Goal: Information Seeking & Learning: Learn about a topic

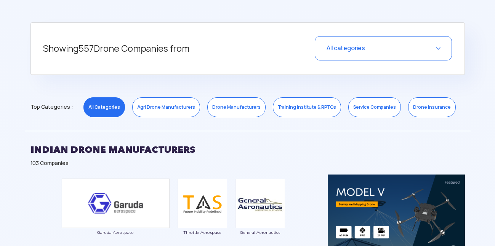
scroll to position [305, 0]
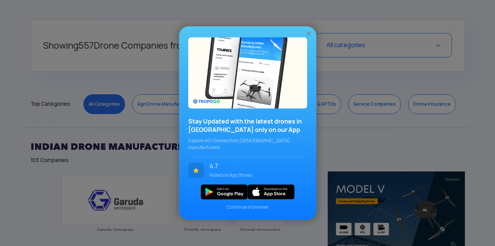
click at [308, 35] on img at bounding box center [309, 34] width 8 height 8
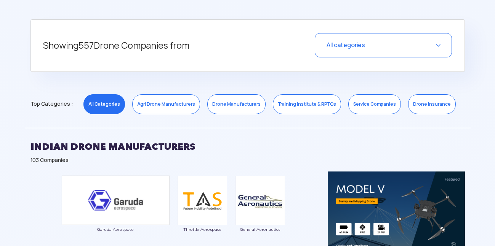
click at [320, 102] on link "Training Institute & RPTOs" at bounding box center [307, 104] width 68 height 20
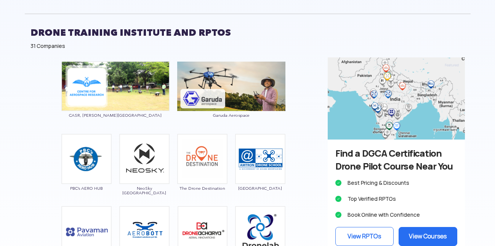
scroll to position [533, 0]
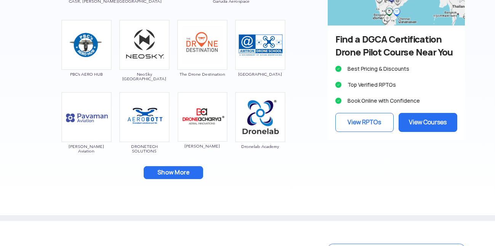
click at [184, 171] on button "Show More" at bounding box center [173, 172] width 59 height 13
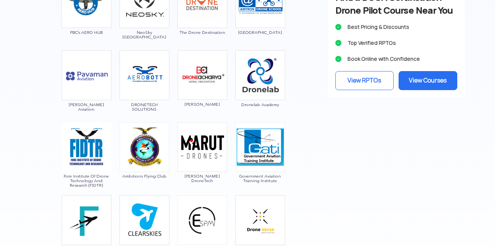
scroll to position [647, 0]
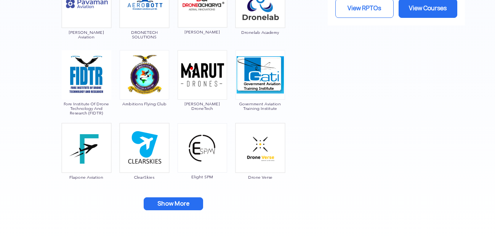
click at [183, 206] on button "Show More" at bounding box center [173, 204] width 59 height 13
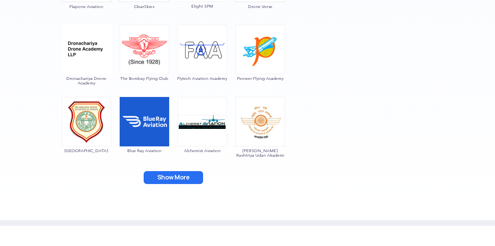
scroll to position [838, 0]
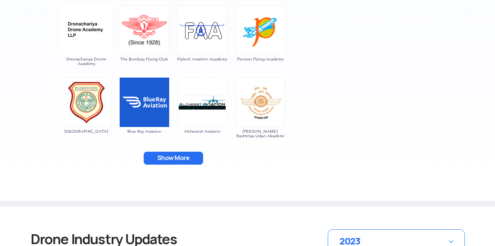
click at [190, 154] on button "Show More" at bounding box center [173, 158] width 59 height 13
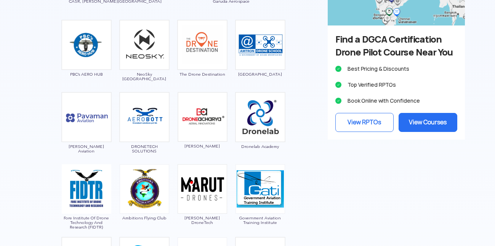
scroll to position [774, 0]
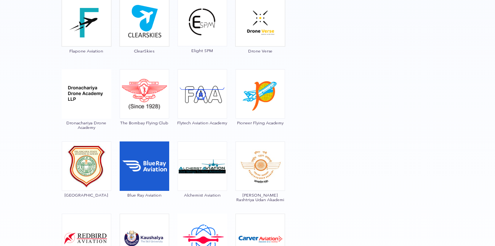
click at [214, 110] on img at bounding box center [201, 93] width 49 height 49
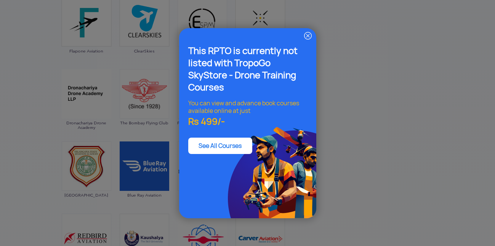
click at [308, 37] on img at bounding box center [307, 35] width 9 height 9
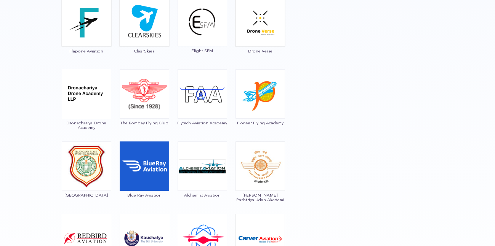
click at [88, 104] on img at bounding box center [86, 93] width 49 height 49
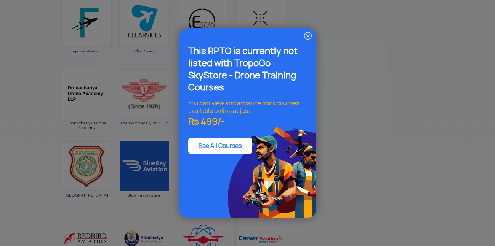
click at [305, 36] on img at bounding box center [307, 35] width 9 height 9
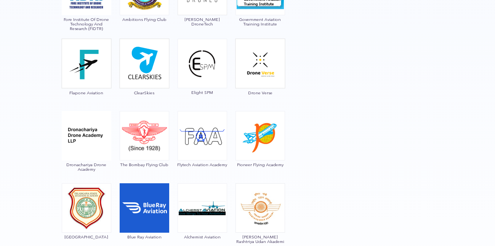
scroll to position [659, 0]
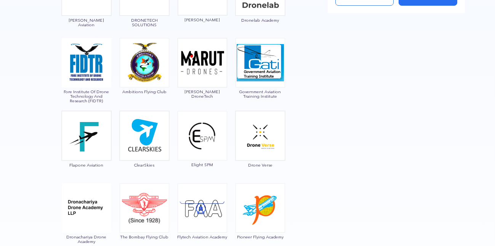
click at [203, 153] on img at bounding box center [201, 135] width 49 height 49
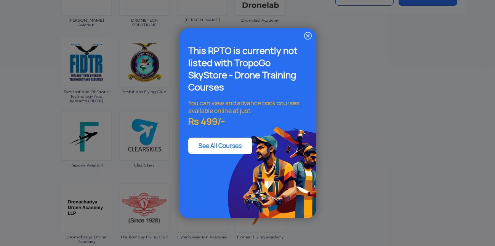
click at [306, 36] on img at bounding box center [307, 35] width 9 height 9
